Goal: Information Seeking & Learning: Learn about a topic

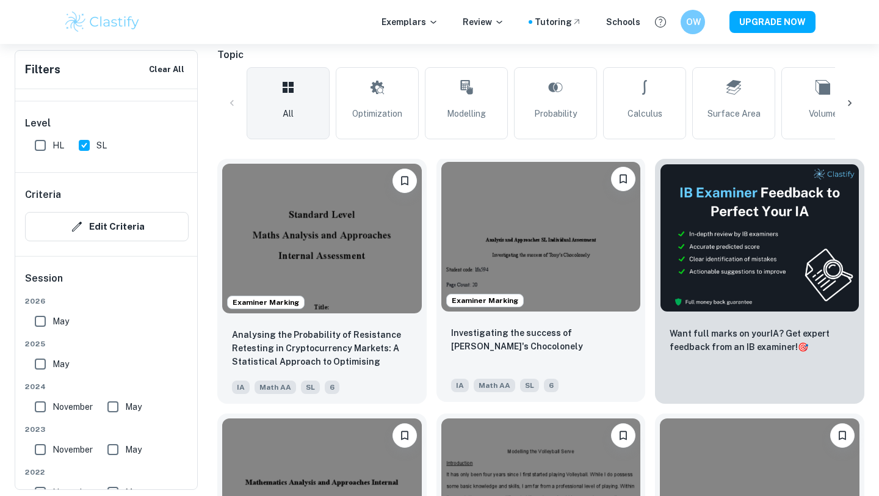
scroll to position [305, 0]
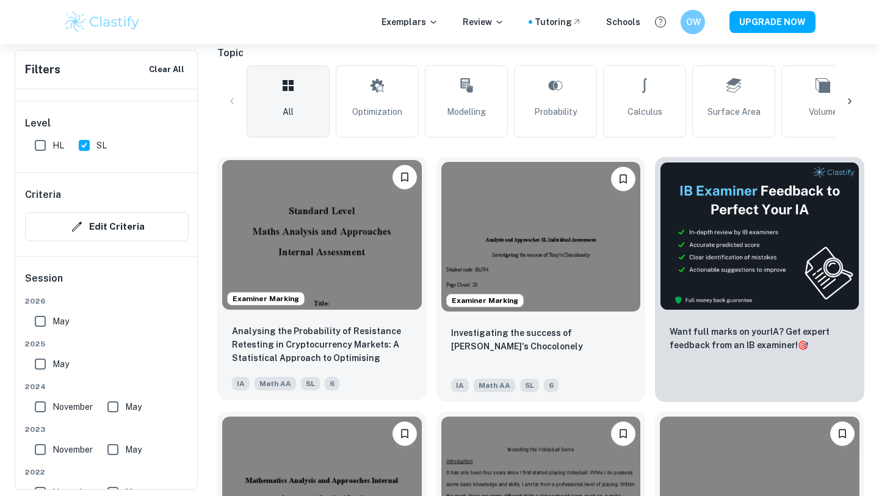
click at [381, 247] on img at bounding box center [322, 235] width 200 height 150
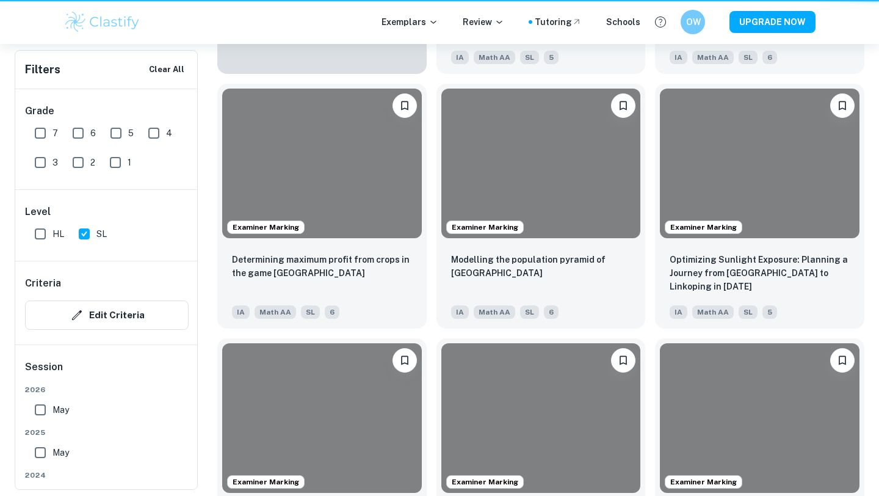
scroll to position [432, 0]
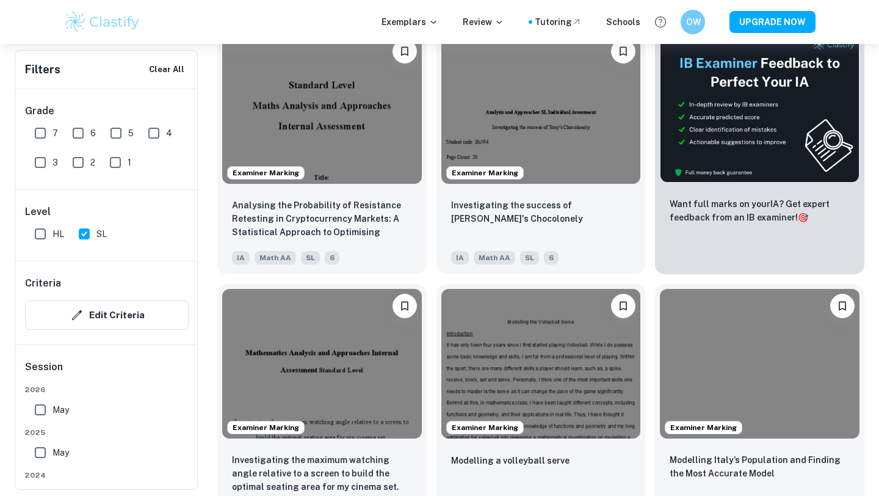
click at [509, 309] on img at bounding box center [541, 364] width 200 height 150
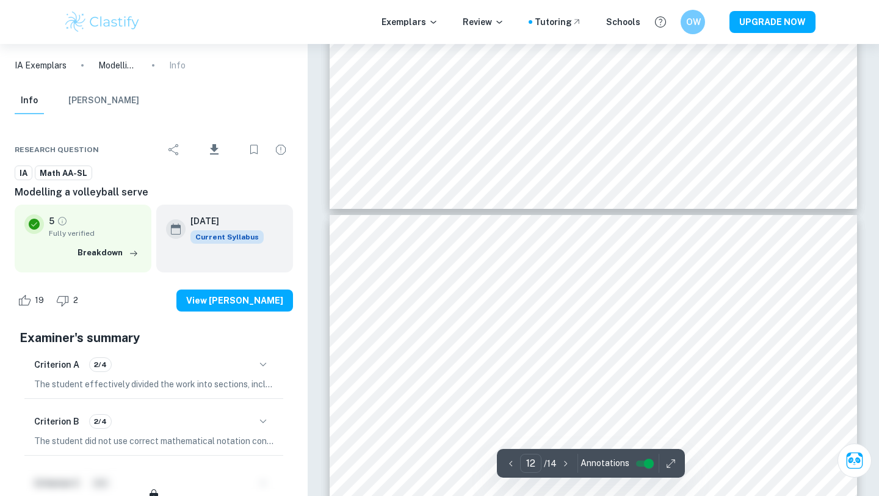
scroll to position [8360, 0]
type input "14"
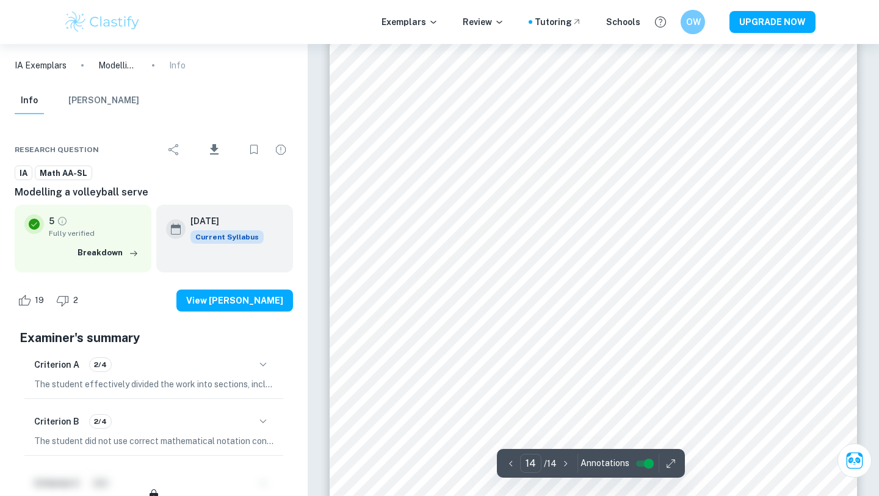
scroll to position [10178, 0]
